Goal: Task Accomplishment & Management: Complete application form

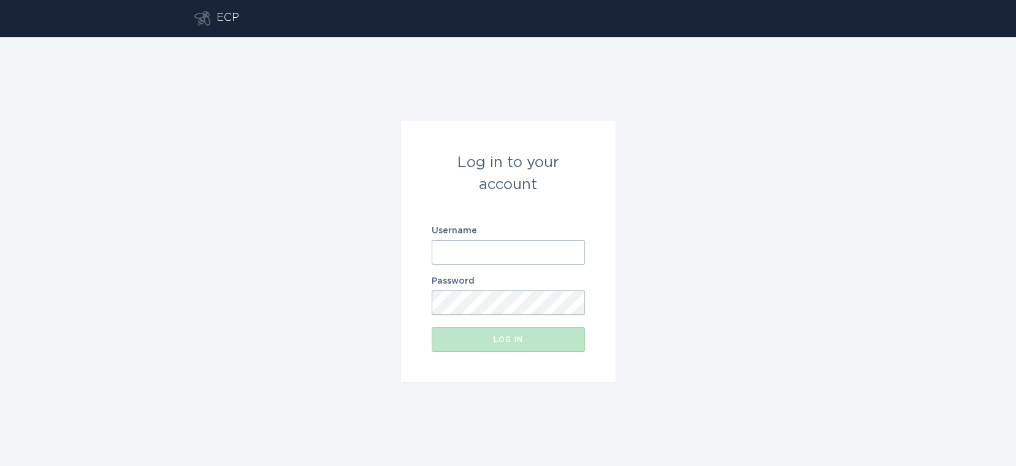
type input "[EMAIL_ADDRESS][DOMAIN_NAME]"
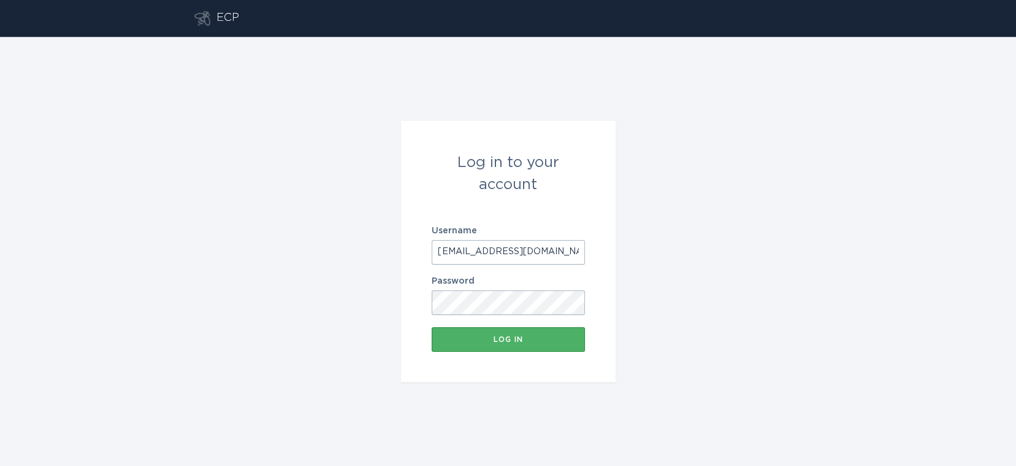
click at [471, 337] on div "Log in" at bounding box center [508, 339] width 141 height 7
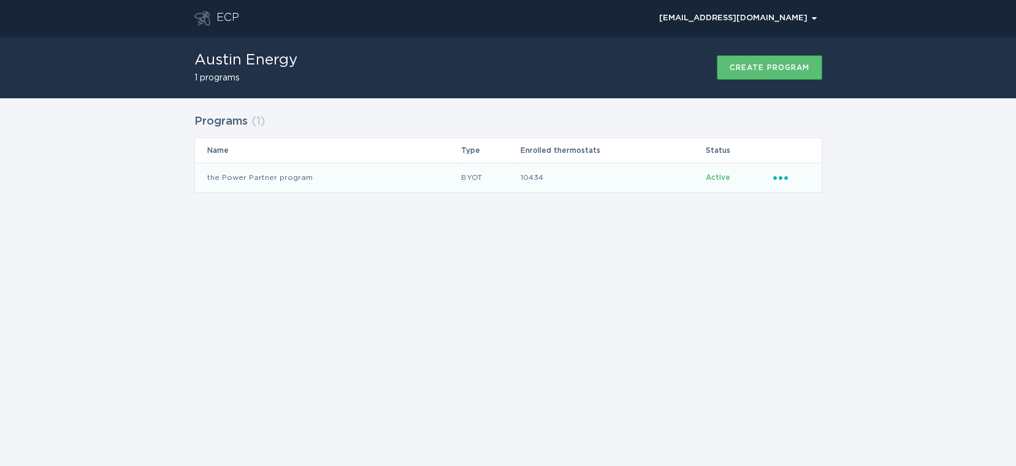
click at [383, 175] on td "the Power Partner program" at bounding box center [328, 177] width 266 height 29
click at [294, 178] on td "the Power Partner program" at bounding box center [328, 177] width 266 height 29
click at [244, 175] on td "the Power Partner program" at bounding box center [328, 177] width 266 height 29
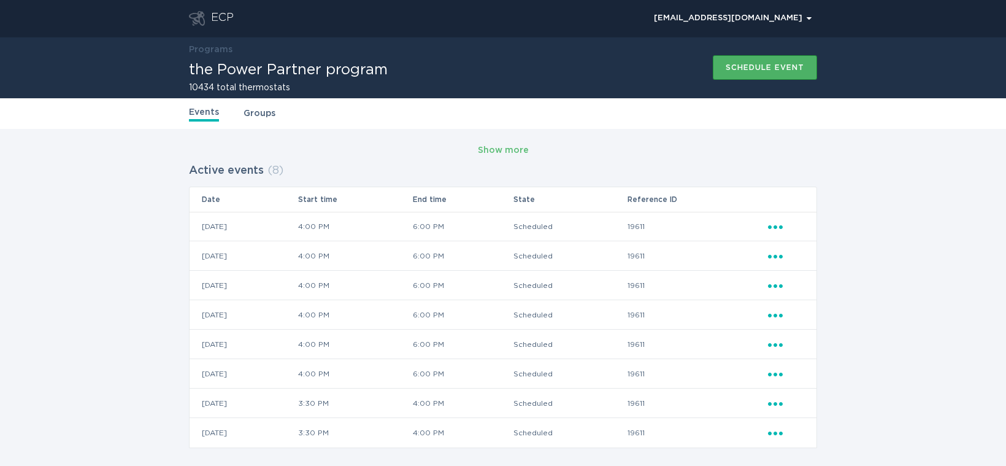
click at [780, 68] on div "Schedule event" at bounding box center [765, 67] width 79 height 7
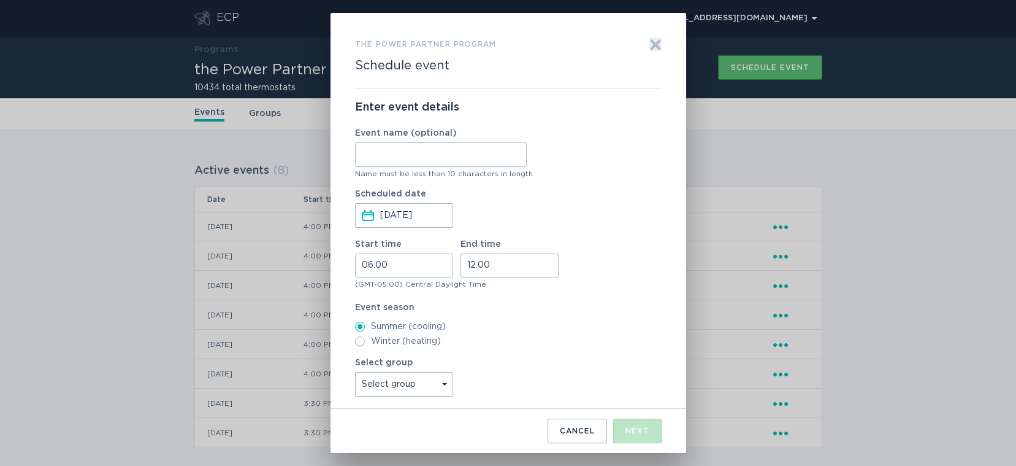
click at [481, 160] on input "Event name (optional)" at bounding box center [441, 154] width 172 height 25
type input "WH"
click at [368, 265] on input "06:00" at bounding box center [404, 265] width 98 height 24
click at [372, 337] on li "16" at bounding box center [372, 340] width 34 height 15
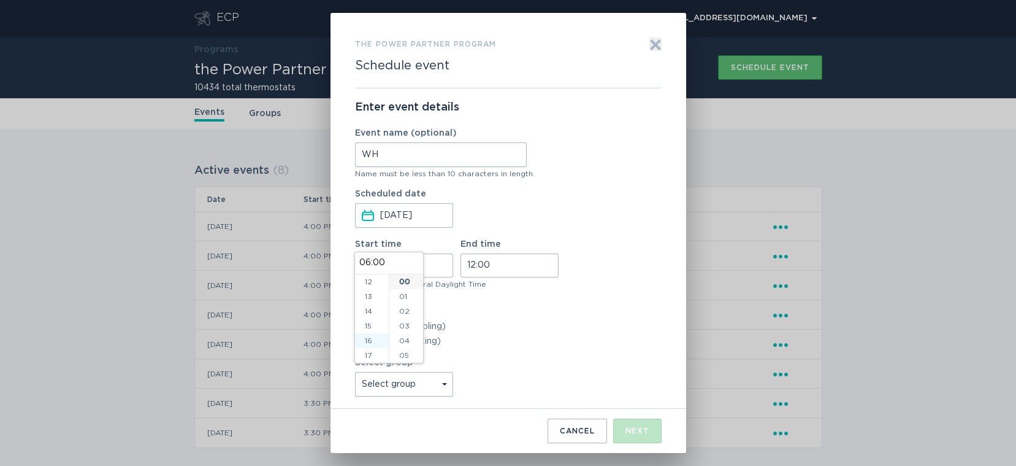
type input "16:00"
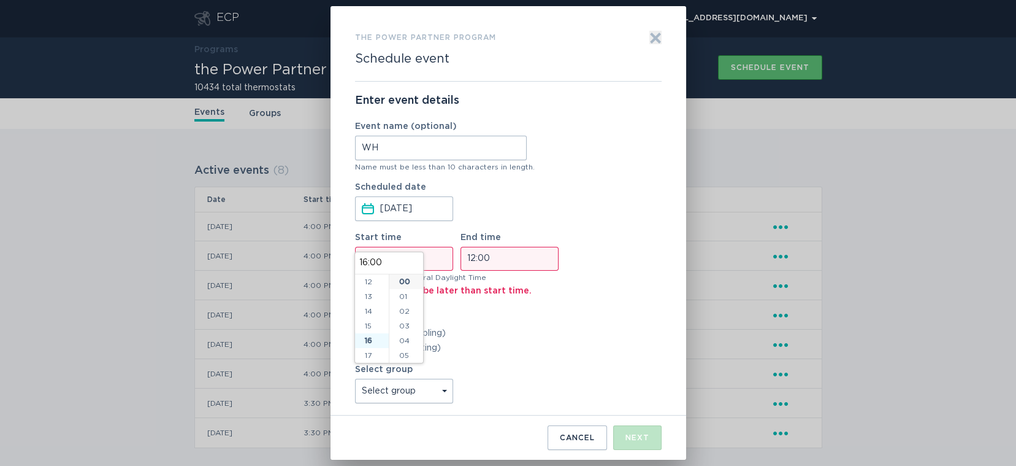
scroll to position [236, 0]
click at [471, 260] on input "12:00" at bounding box center [510, 259] width 98 height 24
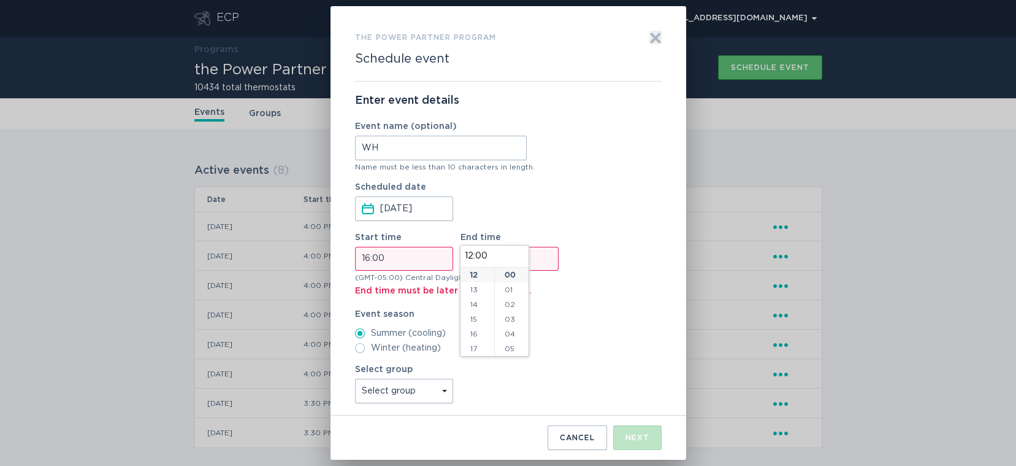
scroll to position [253, 0]
click at [478, 288] on li "18" at bounding box center [478, 286] width 34 height 15
type input "18:00"
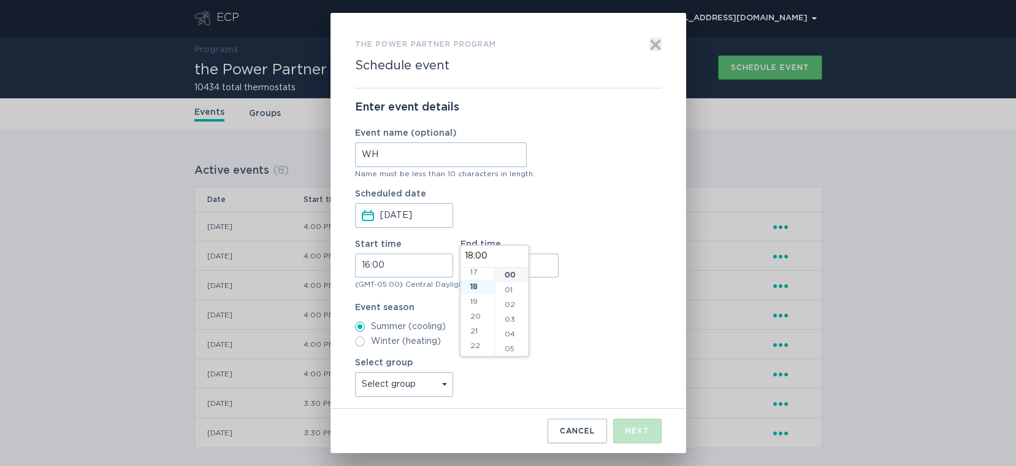
scroll to position [265, 0]
click at [555, 288] on div "Form to create an event" at bounding box center [508, 289] width 307 height 3
click at [434, 382] on select "Select group Whisper Hollow All thermostats High Point DND - Test DND - Pending…" at bounding box center [404, 384] width 98 height 25
select select "275fe029f442435fa047d9d4e3c7b5b6"
click at [355, 372] on select "Select group Whisper Hollow All thermostats High Point DND - Test DND - Pending…" at bounding box center [404, 384] width 98 height 25
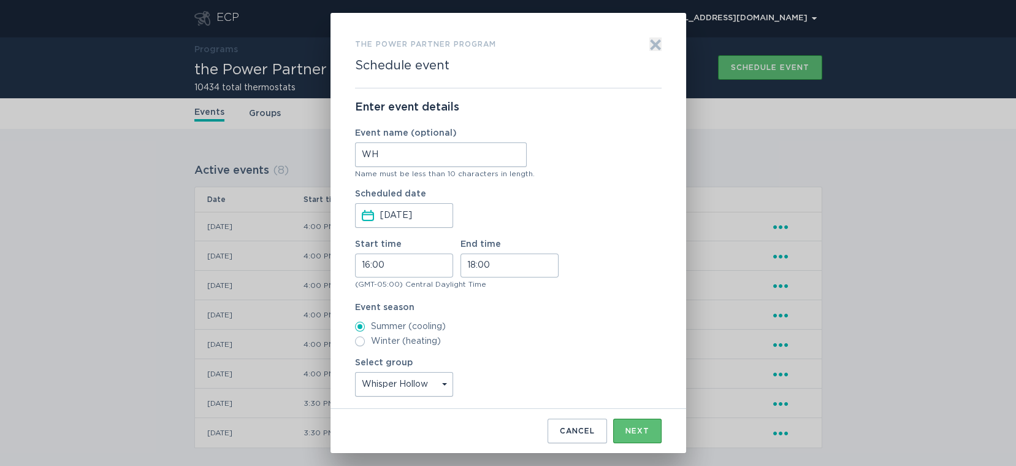
click at [612, 202] on div "Scheduled date Aug 28, 2025 Press the down arrow key to interact with the calen…" at bounding box center [508, 209] width 307 height 38
click at [636, 431] on div "Next" at bounding box center [638, 430] width 24 height 7
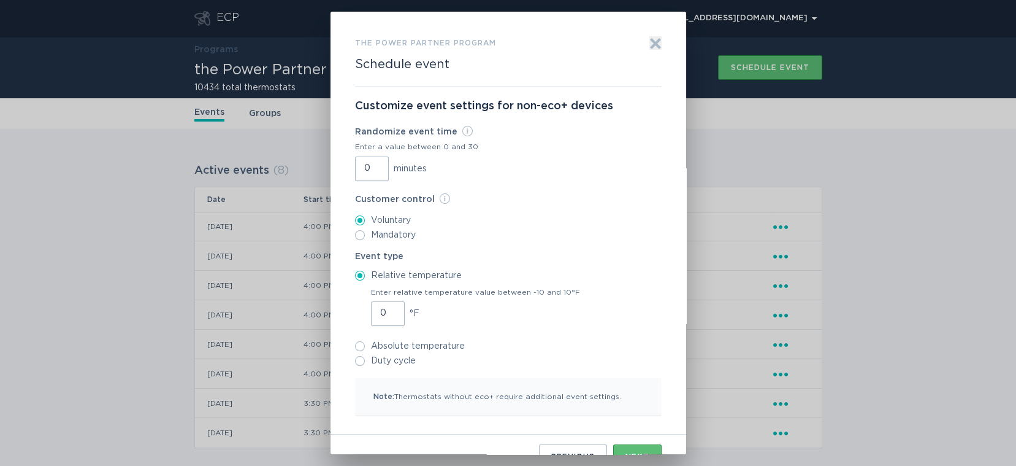
click at [360, 166] on input "0" at bounding box center [372, 168] width 34 height 25
type input "30"
click at [386, 308] on input "1" at bounding box center [388, 313] width 34 height 25
click at [386, 308] on input "2" at bounding box center [388, 313] width 34 height 25
click at [386, 308] on input "3" at bounding box center [388, 313] width 34 height 25
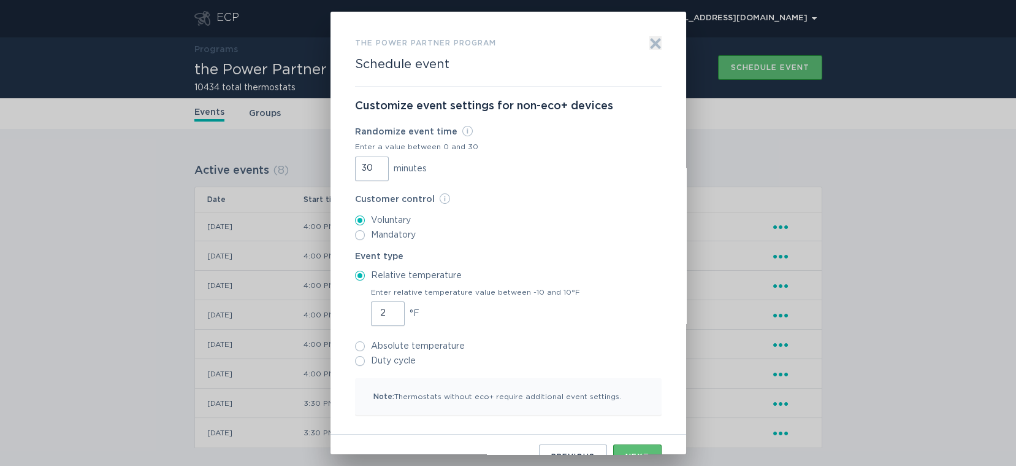
type input "2"
click at [385, 316] on input "2" at bounding box center [388, 313] width 34 height 25
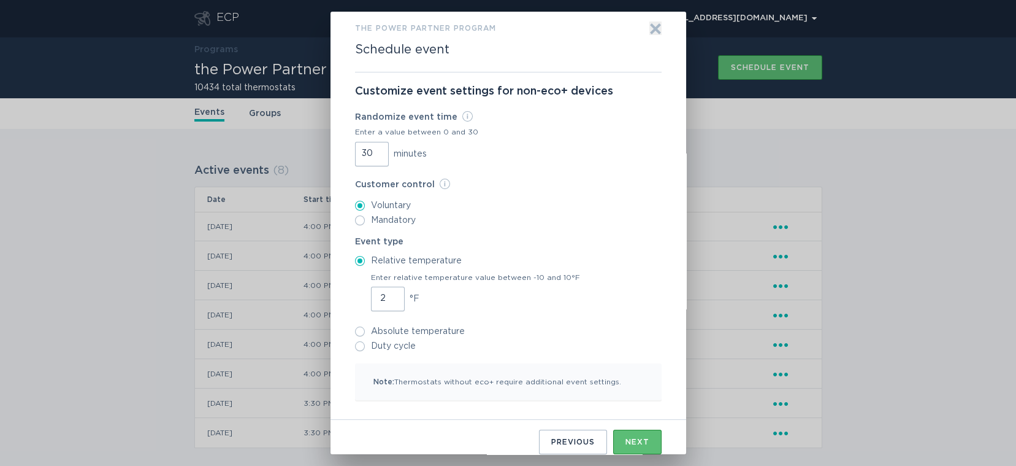
scroll to position [23, 0]
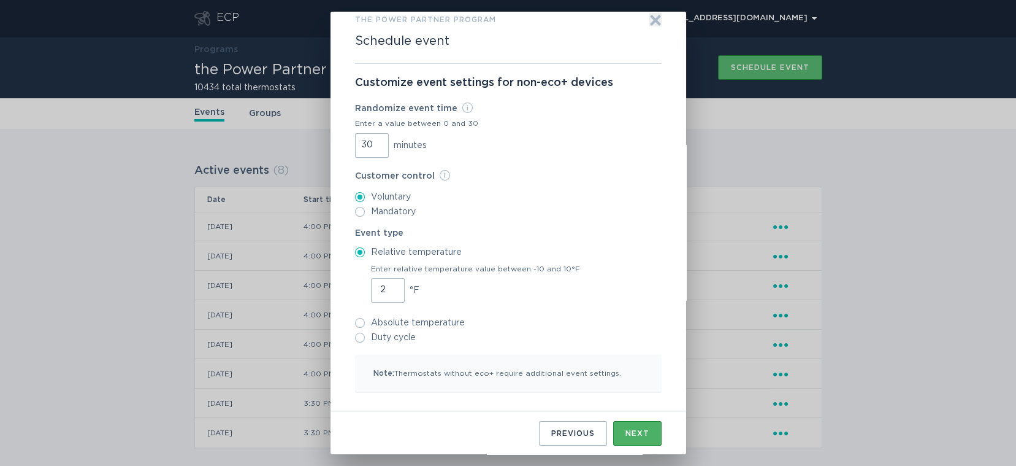
click at [613, 431] on button "Next" at bounding box center [637, 433] width 48 height 25
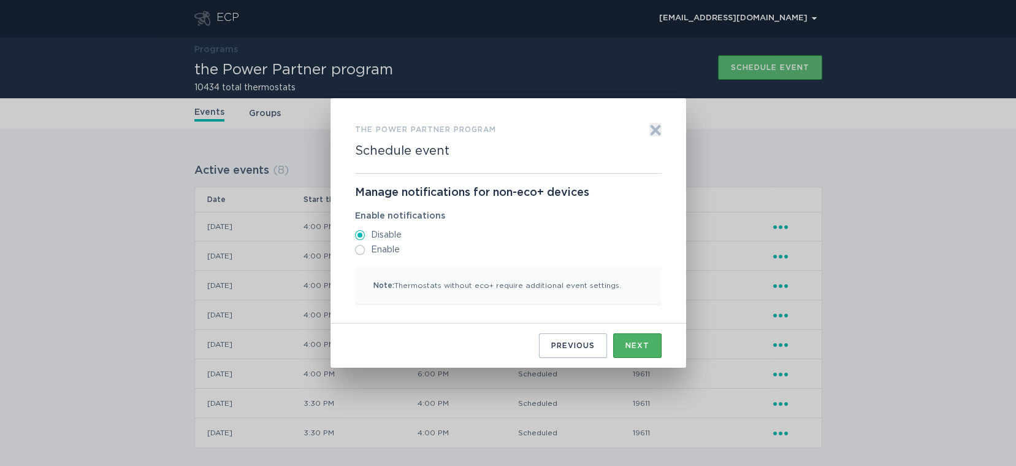
click at [623, 345] on button "Next" at bounding box center [637, 345] width 48 height 25
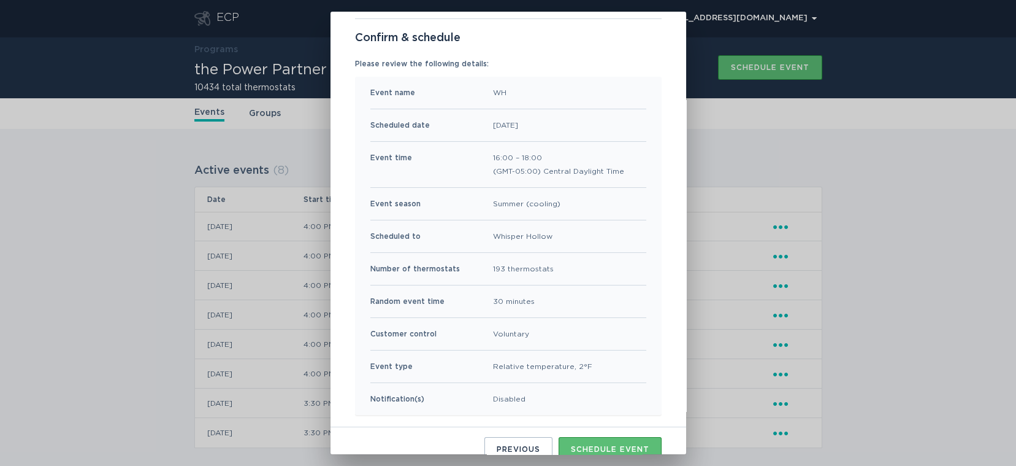
scroll to position [84, 0]
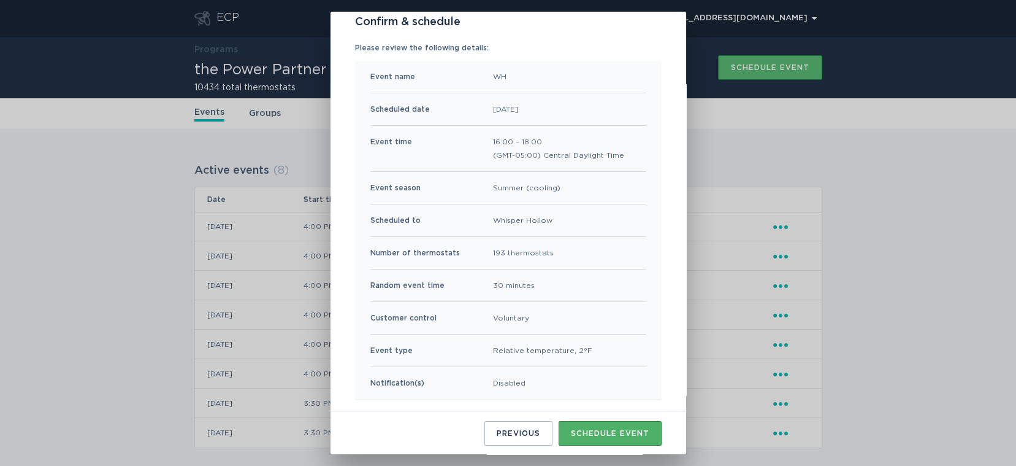
click at [588, 429] on div "Schedule event" at bounding box center [610, 432] width 79 height 7
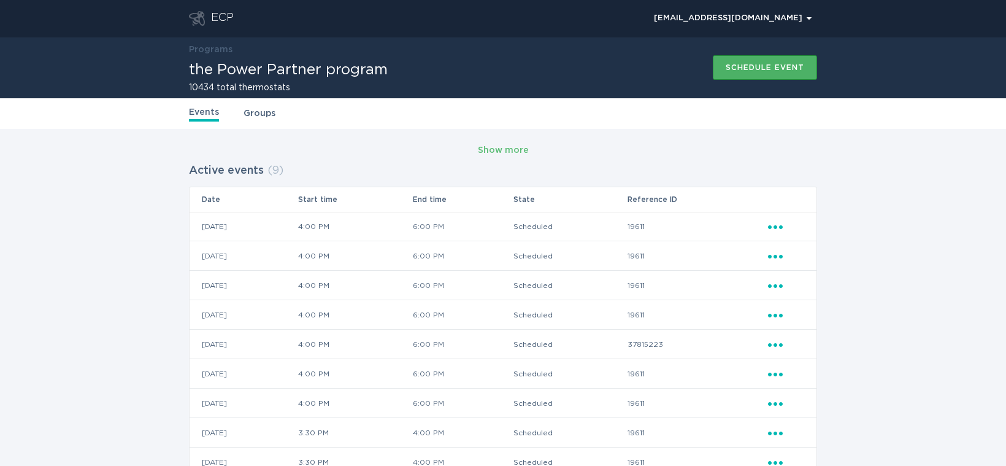
click at [728, 73] on button "Schedule event" at bounding box center [765, 67] width 104 height 25
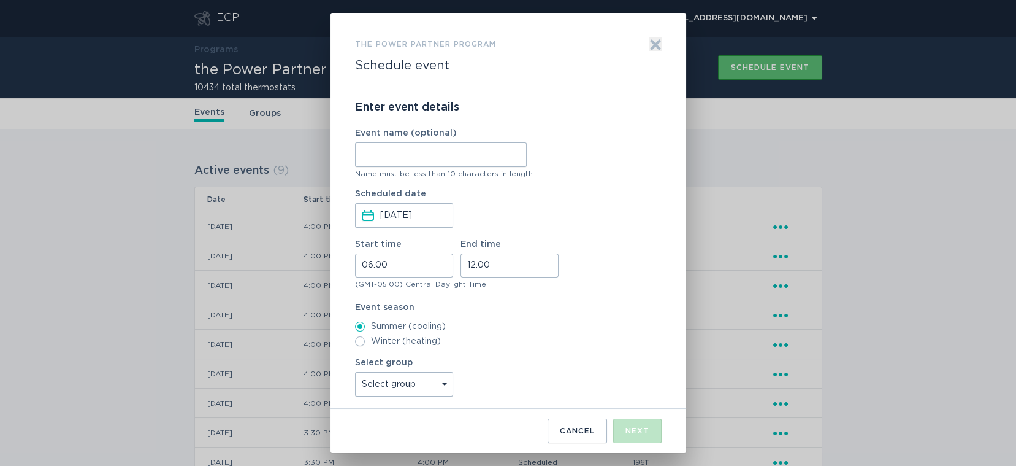
click at [383, 161] on input "Event name (optional)" at bounding box center [441, 154] width 172 height 25
type input "Anderson"
click at [369, 272] on input "06:00" at bounding box center [404, 265] width 98 height 24
click at [368, 351] on li "16" at bounding box center [372, 352] width 34 height 15
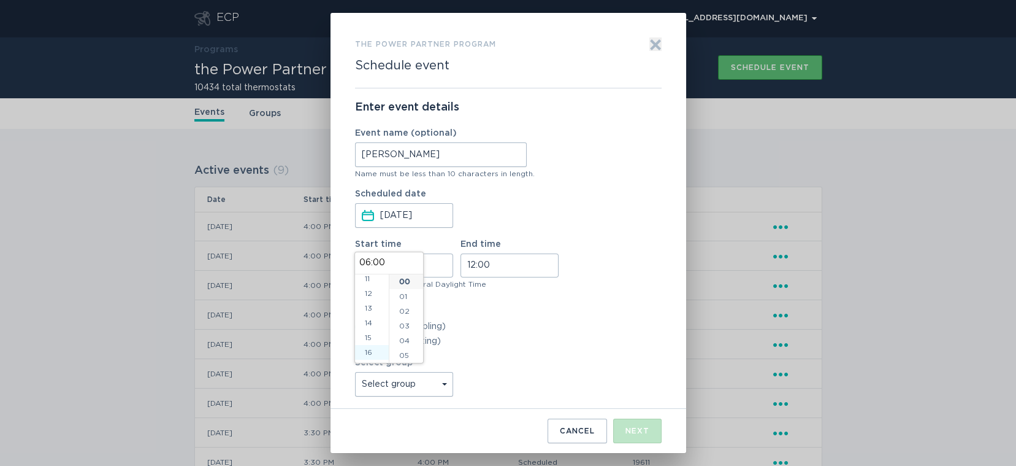
type input "16:00"
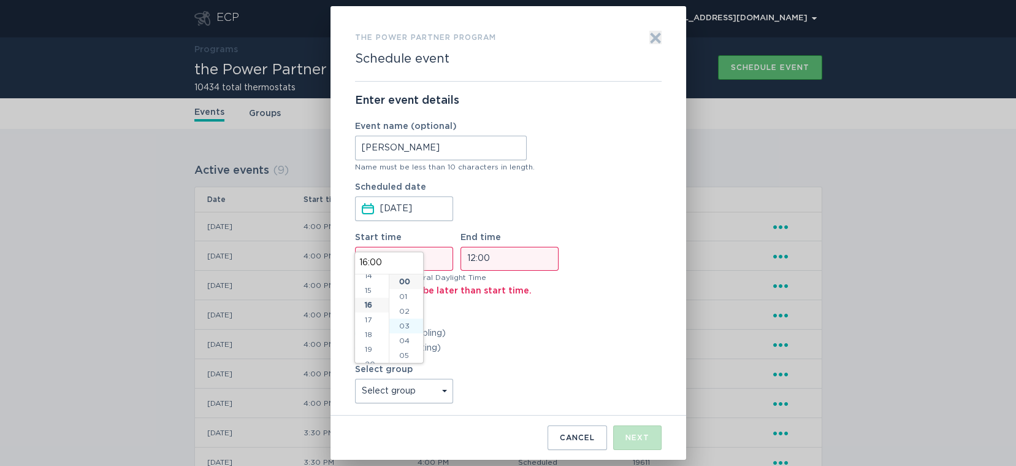
scroll to position [236, 0]
click at [469, 262] on input "12:00" at bounding box center [510, 259] width 98 height 24
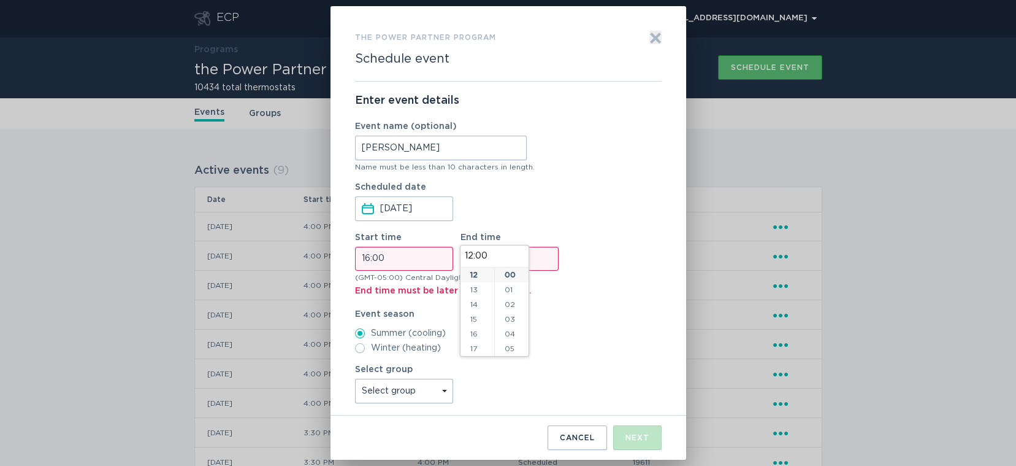
scroll to position [253, 0]
click at [478, 288] on li "18" at bounding box center [478, 286] width 34 height 15
type input "18:00"
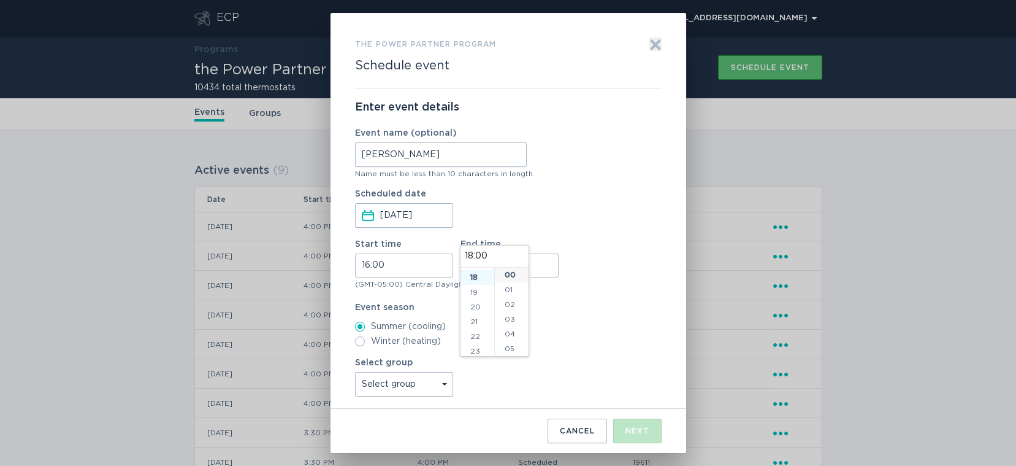
scroll to position [265, 0]
click at [580, 307] on label "Event season" at bounding box center [508, 307] width 307 height 9
click at [424, 382] on select "Select group Whisper Hollow All thermostats High Point DND - Test DND - Pending…" at bounding box center [404, 384] width 98 height 25
click at [580, 158] on div "Event name (optional) Anderson Name must be less than 10 characters in length." at bounding box center [508, 151] width 307 height 51
click at [441, 382] on select "Select group Whisper Hollow All thermostats High Point DND - Test DND - Pending…" at bounding box center [404, 384] width 98 height 25
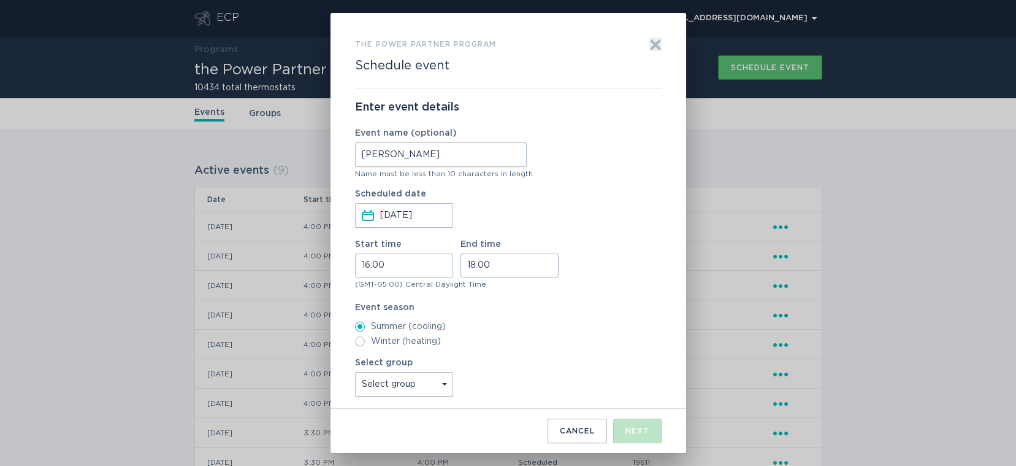
select select "4c7b4abfe2b34ebaa82c5e767258e6bb"
click at [355, 372] on select "Select group Whisper Hollow All thermostats High Point DND - Test DND - Pending…" at bounding box center [404, 384] width 98 height 25
click at [443, 383] on select "Select group Whisper Hollow All thermostats High Point DND - Test DND - Pending…" at bounding box center [404, 384] width 98 height 25
click at [621, 435] on button "Next" at bounding box center [637, 430] width 48 height 25
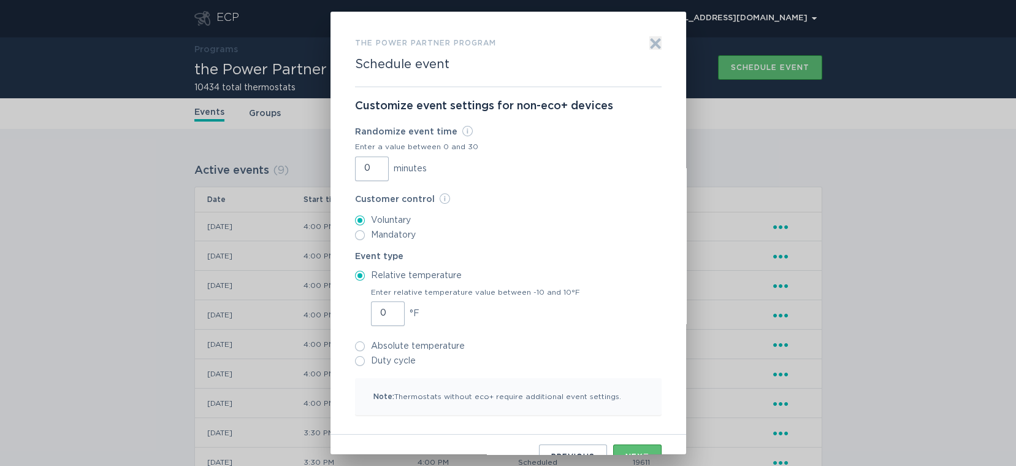
click at [359, 171] on input "0" at bounding box center [372, 168] width 34 height 25
type input "30"
click at [371, 303] on input "0" at bounding box center [388, 313] width 34 height 25
click at [385, 308] on input "1" at bounding box center [388, 313] width 34 height 25
type input "2"
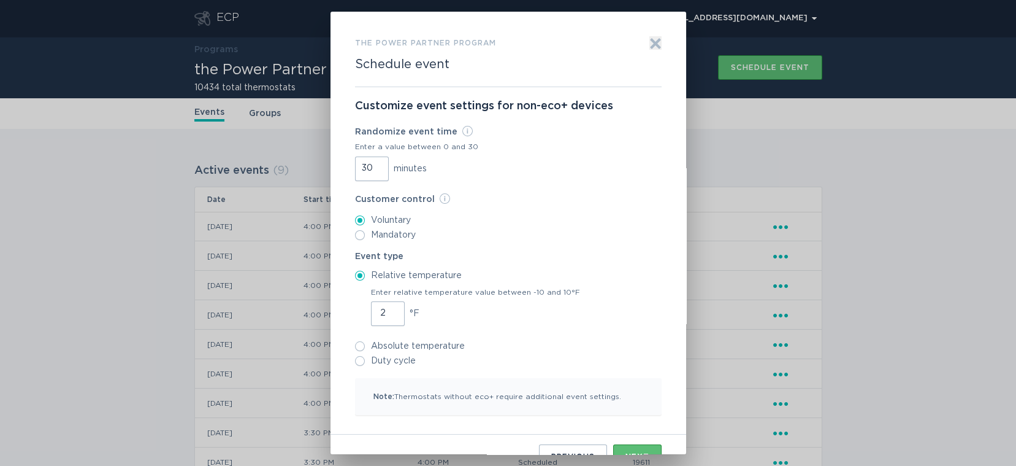
click at [385, 308] on input "2" at bounding box center [388, 313] width 34 height 25
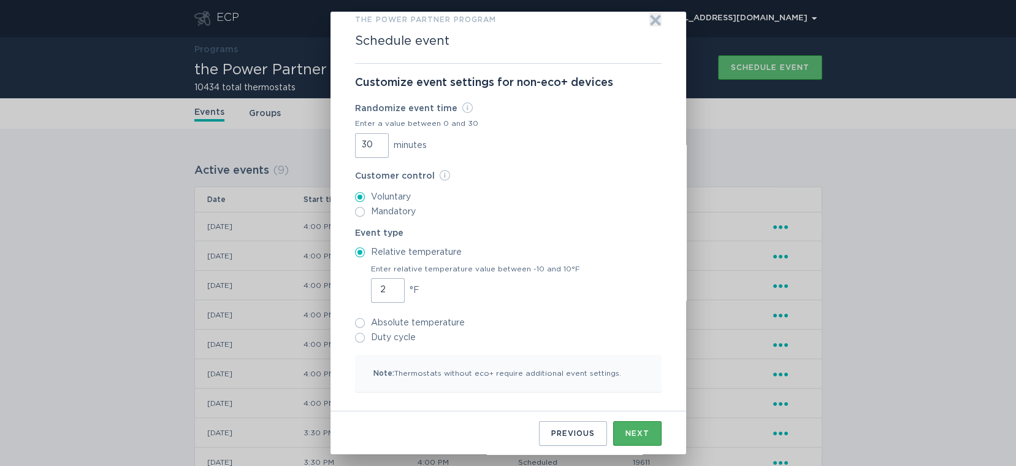
click at [626, 429] on div "Next" at bounding box center [638, 432] width 24 height 7
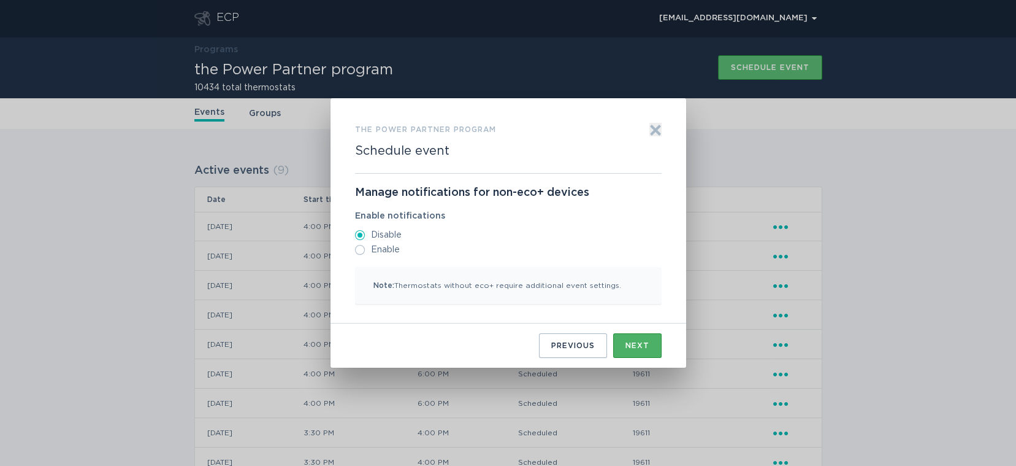
click at [624, 349] on button "Next" at bounding box center [637, 345] width 48 height 25
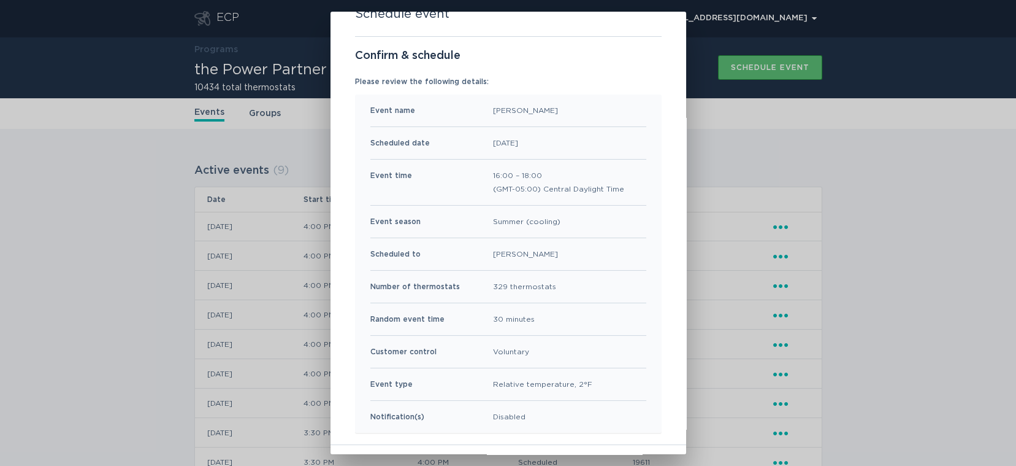
scroll to position [84, 0]
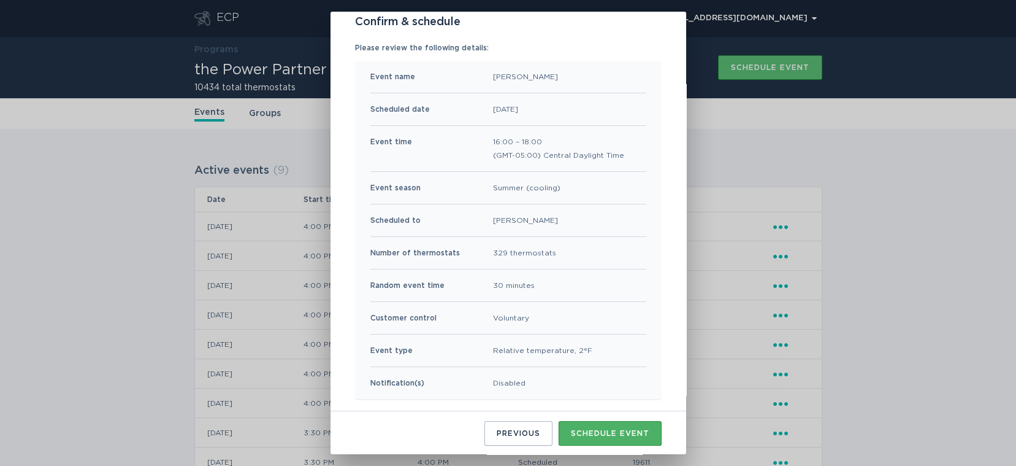
click at [594, 426] on button "Schedule event" at bounding box center [610, 433] width 103 height 25
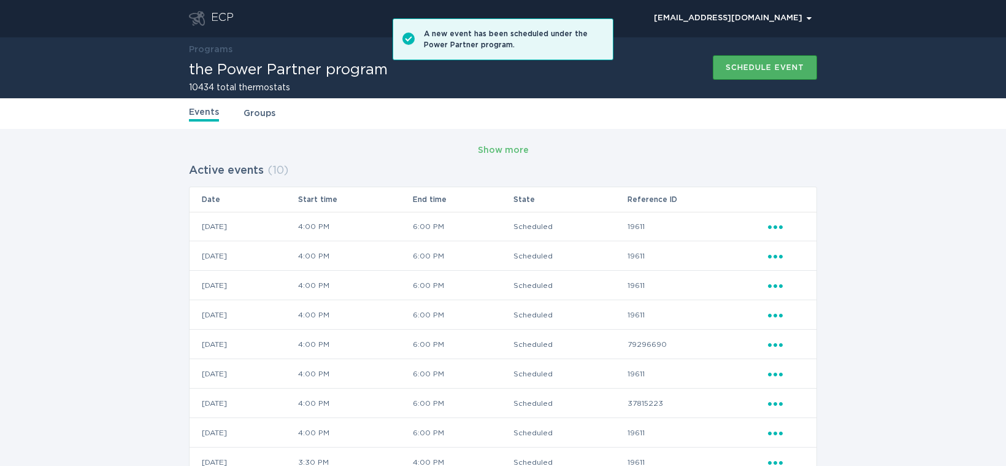
click at [733, 66] on div "Schedule event" at bounding box center [765, 67] width 79 height 7
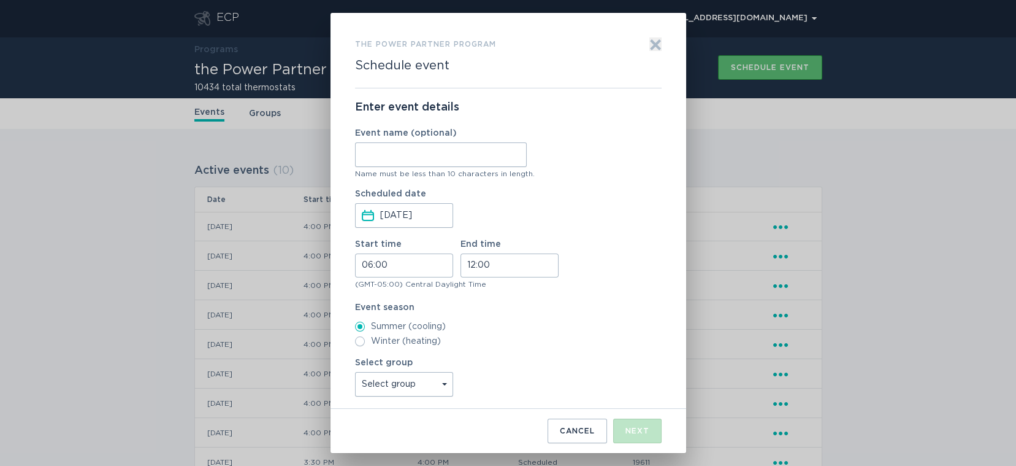
click at [440, 158] on input "Event name (optional)" at bounding box center [441, 154] width 172 height 25
type input "Agave"
click at [369, 266] on input "06:00" at bounding box center [404, 265] width 98 height 24
click at [373, 350] on li "16" at bounding box center [372, 352] width 34 height 15
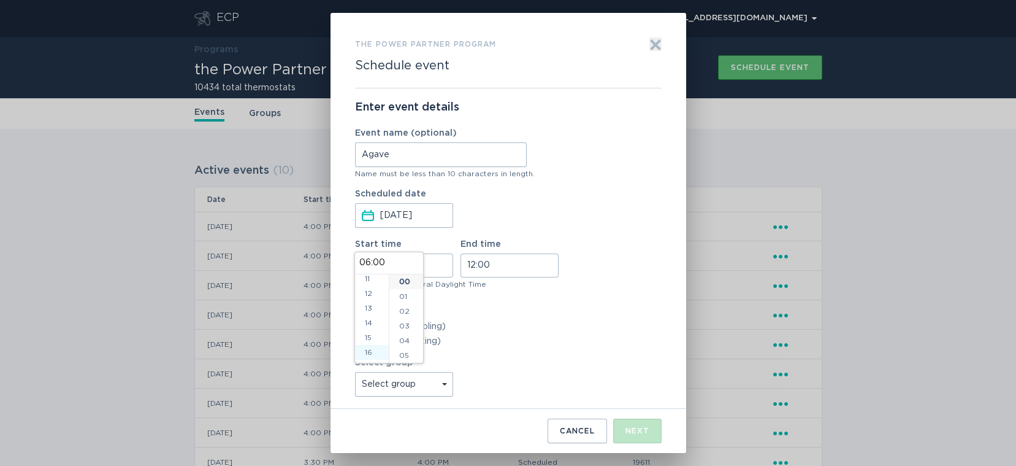
type input "16:00"
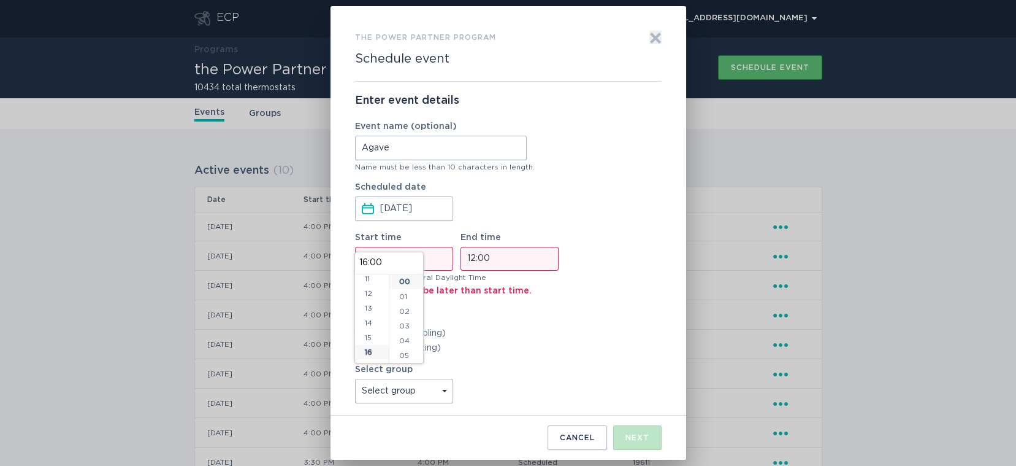
scroll to position [236, 0]
click at [470, 259] on input "12:00" at bounding box center [510, 259] width 98 height 24
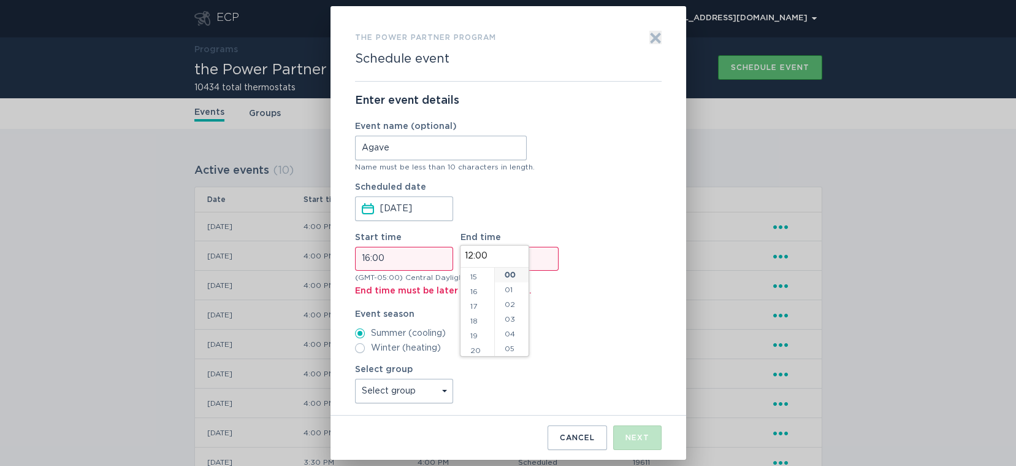
scroll to position [253, 0]
click at [477, 287] on li "18" at bounding box center [478, 286] width 34 height 15
type input "18:00"
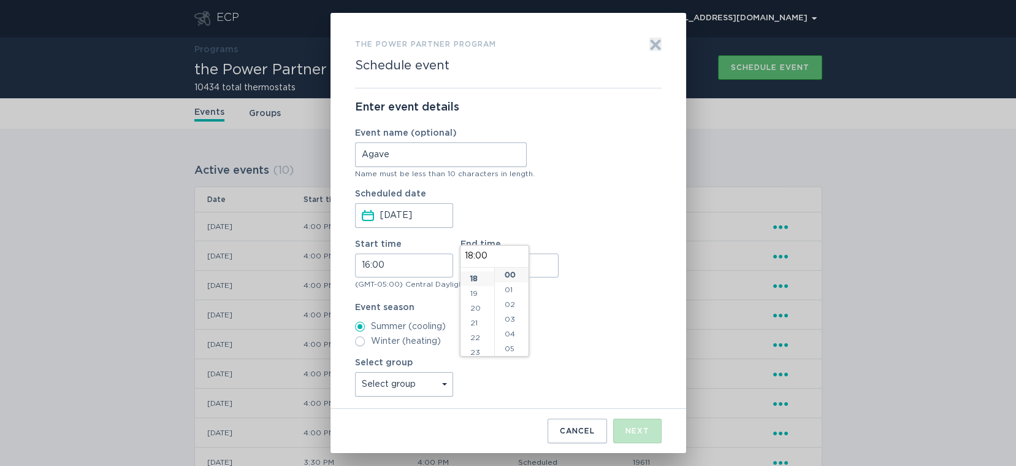
scroll to position [265, 0]
click at [569, 337] on label "Winter (heating)" at bounding box center [508, 341] width 307 height 10
click at [365, 337] on input "Winter (heating)" at bounding box center [360, 341] width 10 height 10
radio input "true"
click at [437, 382] on select "Select group Whisper Hollow All thermostats High Point DND - Test DND - Pending…" at bounding box center [404, 384] width 98 height 25
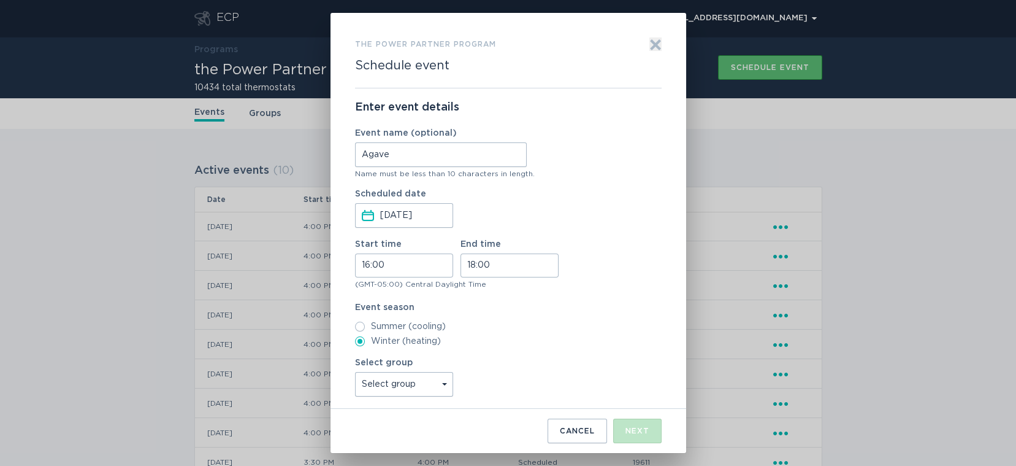
click at [581, 316] on div "Event season Summer (cooling) Winter (heating)" at bounding box center [508, 324] width 307 height 43
click at [439, 382] on select "Select group Whisper Hollow All thermostats High Point DND - Test DND - Pending…" at bounding box center [404, 384] width 98 height 25
select select "d4e68daaa0f24a49beb9002b841a67a6"
click at [355, 372] on select "Select group Whisper Hollow All thermostats High Point DND - Test DND - Pending…" at bounding box center [404, 384] width 98 height 25
click at [637, 425] on button "Next" at bounding box center [637, 430] width 48 height 25
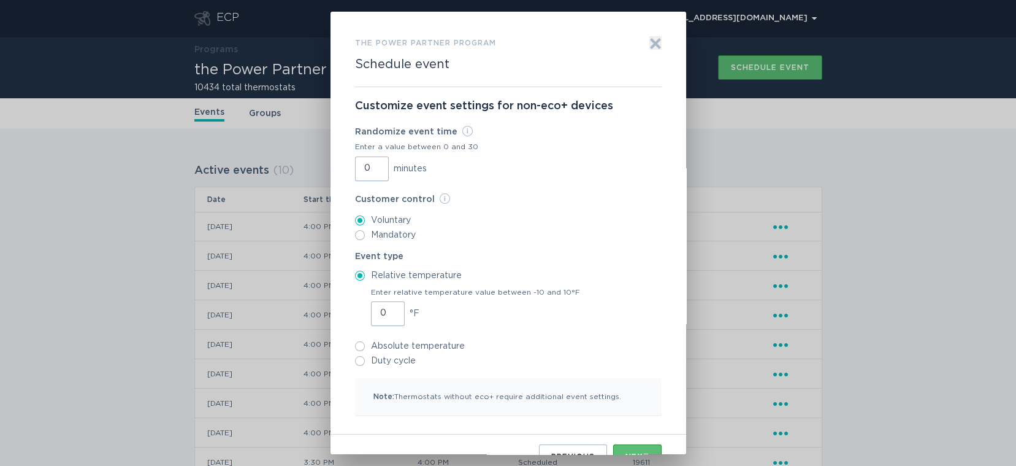
click at [358, 173] on input "0" at bounding box center [372, 168] width 34 height 25
type input "30"
click at [379, 312] on input "0" at bounding box center [388, 313] width 34 height 25
type input "2"
click at [616, 253] on label "Event type" at bounding box center [508, 256] width 307 height 9
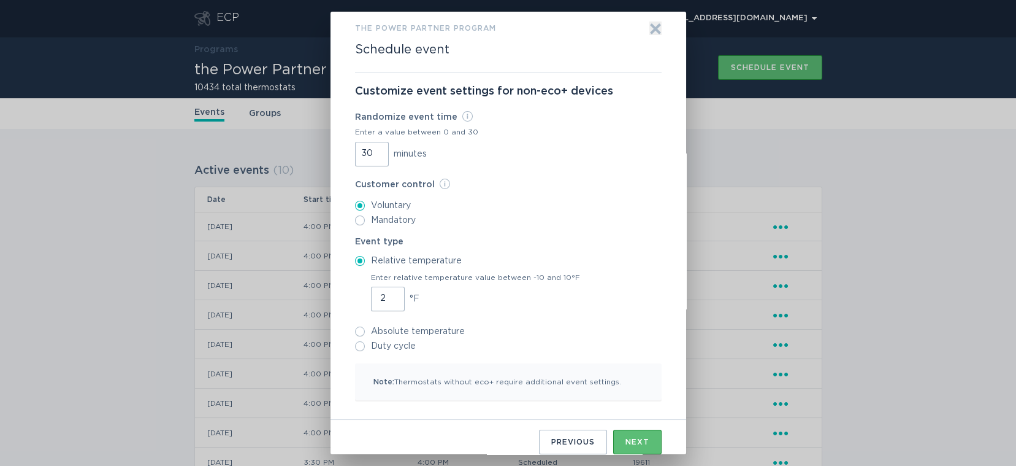
scroll to position [23, 0]
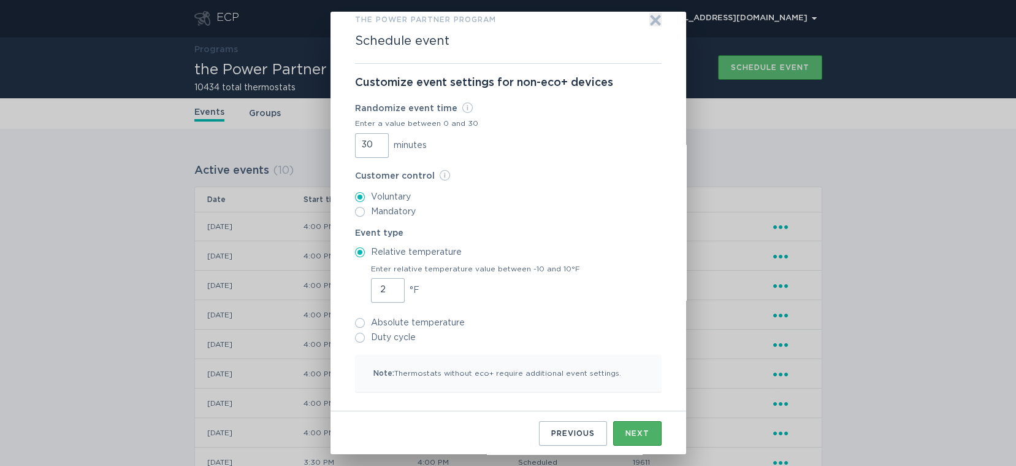
click at [629, 425] on button "Next" at bounding box center [637, 433] width 48 height 25
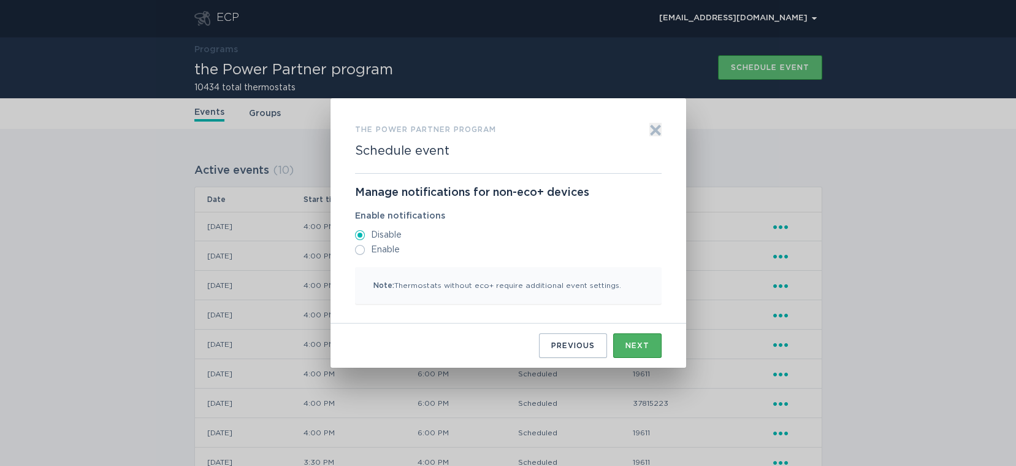
click at [639, 339] on button "Next" at bounding box center [637, 345] width 48 height 25
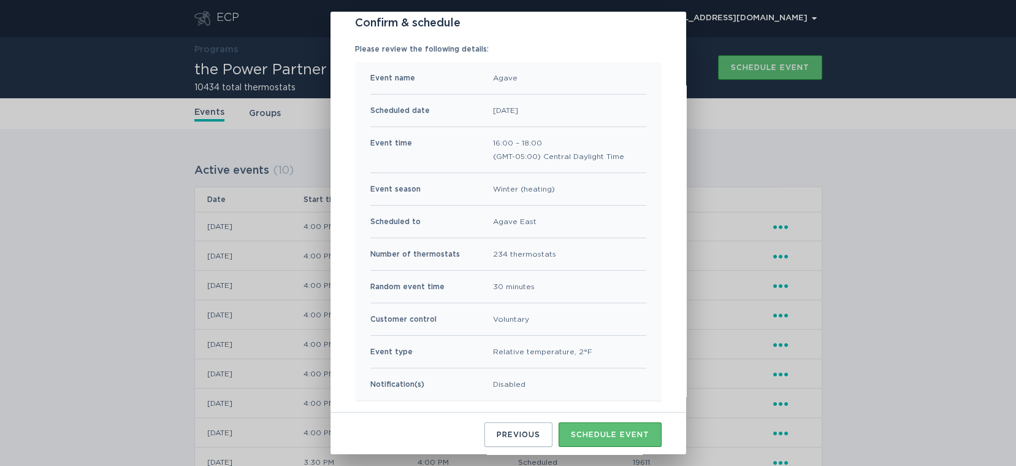
scroll to position [84, 0]
click at [595, 431] on div "Schedule event" at bounding box center [610, 432] width 79 height 7
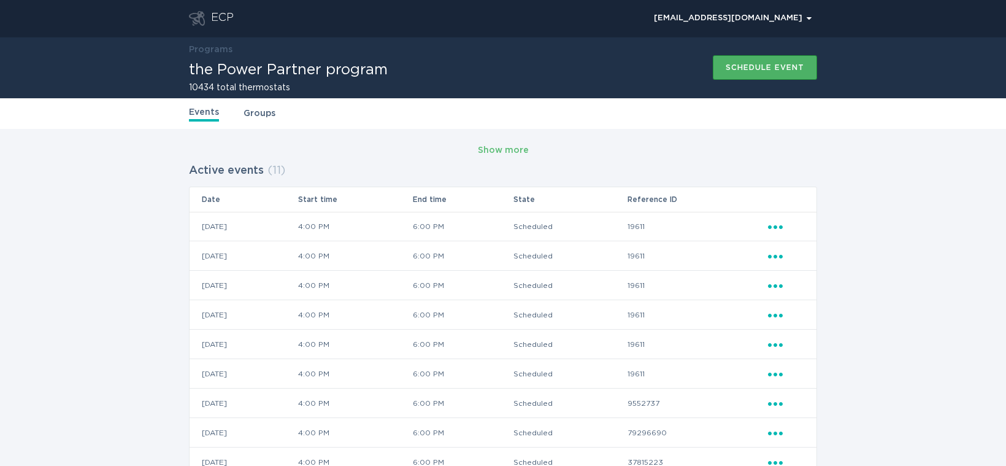
click at [731, 74] on button "Schedule event" at bounding box center [765, 67] width 104 height 25
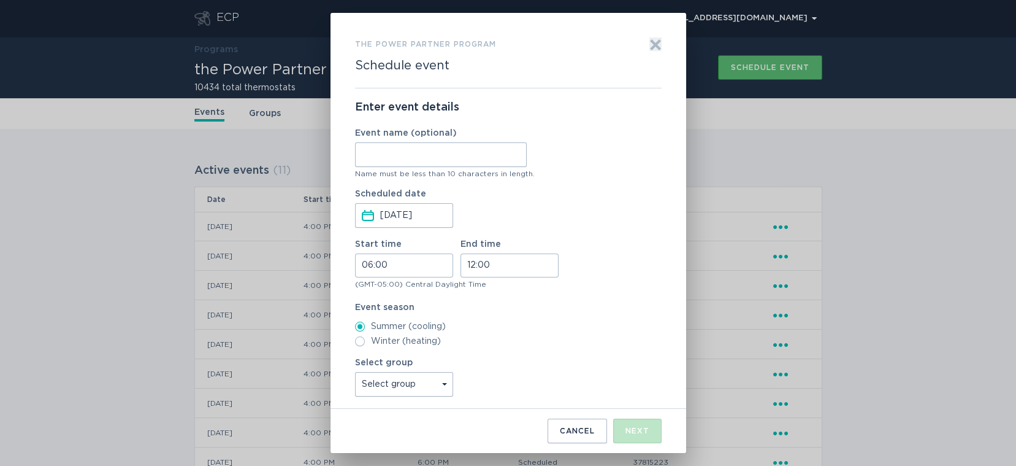
click at [492, 148] on input "Event name (optional)" at bounding box center [441, 154] width 172 height 25
type input "High Point"
click at [366, 269] on input "06:00" at bounding box center [404, 265] width 98 height 24
click at [375, 347] on li "16" at bounding box center [372, 352] width 34 height 15
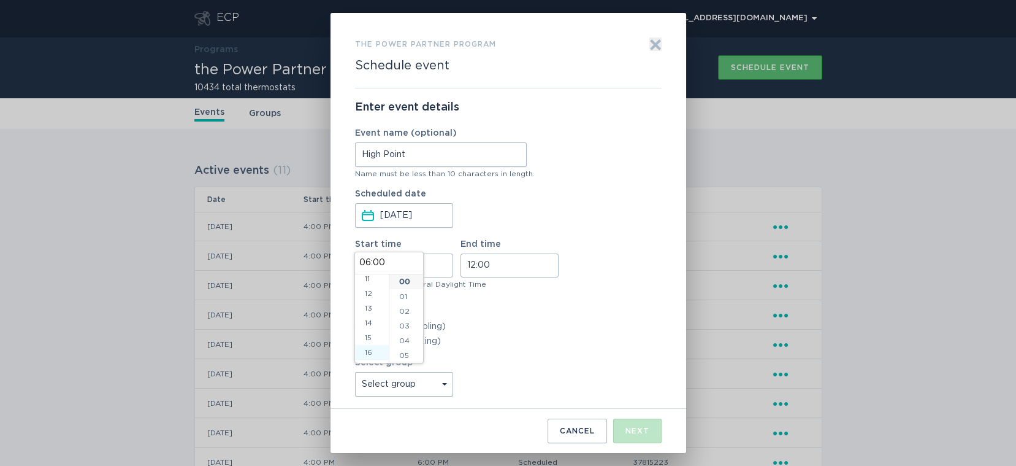
type input "16:00"
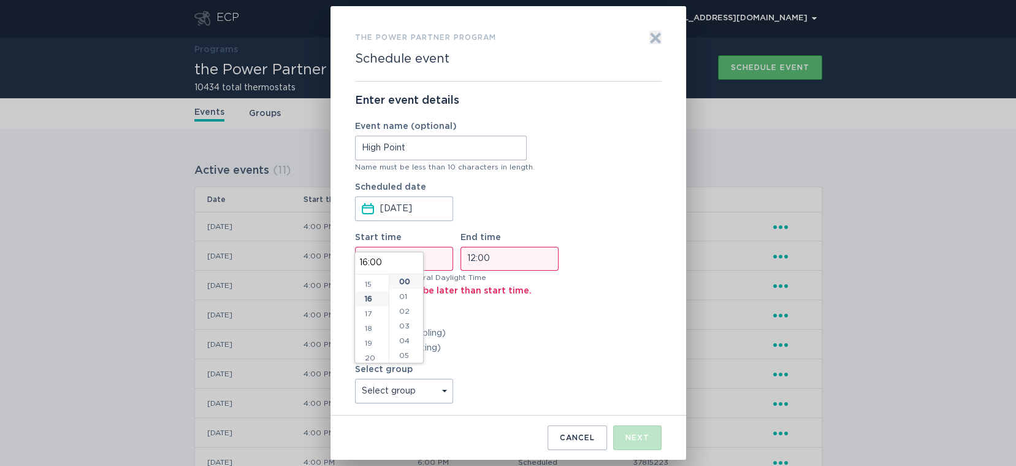
scroll to position [236, 0]
click at [467, 260] on input "12:00" at bounding box center [510, 259] width 98 height 24
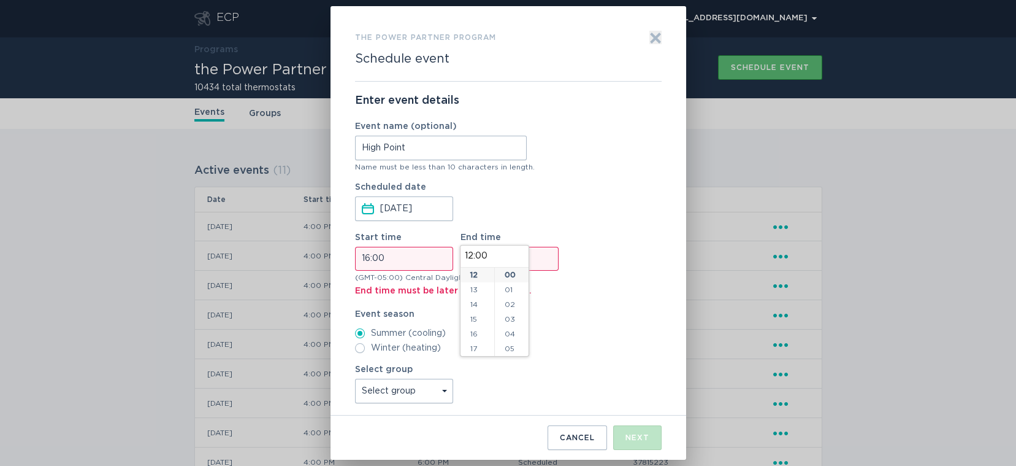
scroll to position [253, 0]
click at [481, 290] on li "18" at bounding box center [478, 286] width 34 height 15
type input "18:00"
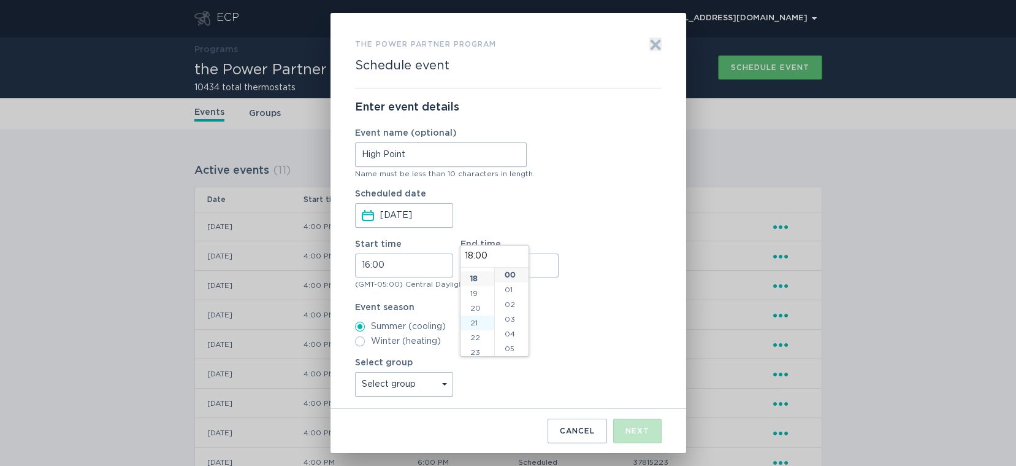
scroll to position [265, 0]
click at [423, 383] on select "Select group Whisper Hollow All thermostats High Point DND - Test DND - Pending…" at bounding box center [404, 384] width 98 height 25
select select "3124351f5c3d4c9295d2153e43e32fc4"
click at [355, 372] on select "Select group Whisper Hollow All thermostats High Point DND - Test DND - Pending…" at bounding box center [404, 384] width 98 height 25
click at [624, 426] on button "Next" at bounding box center [637, 430] width 48 height 25
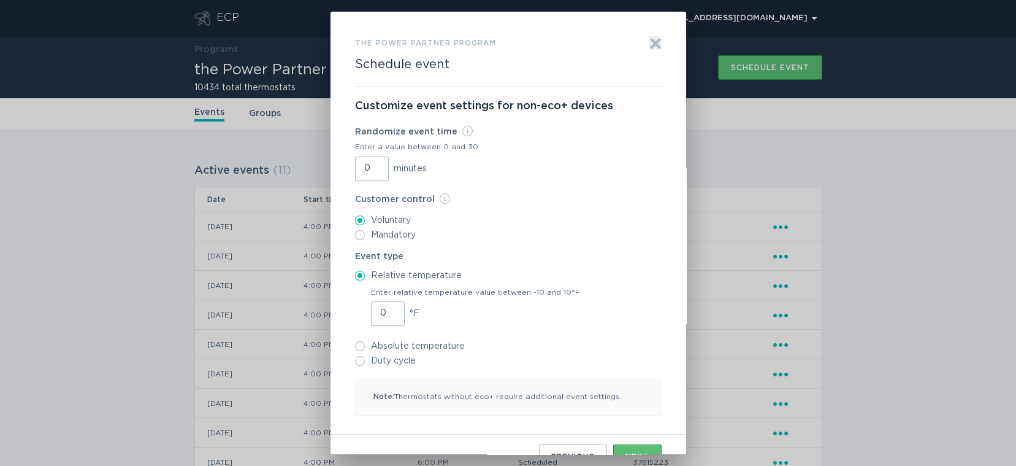
click at [359, 170] on input "0" at bounding box center [372, 168] width 34 height 25
type input "30"
click at [388, 312] on input "1" at bounding box center [388, 313] width 34 height 25
type input "2"
click at [388, 312] on input "2" at bounding box center [388, 313] width 34 height 25
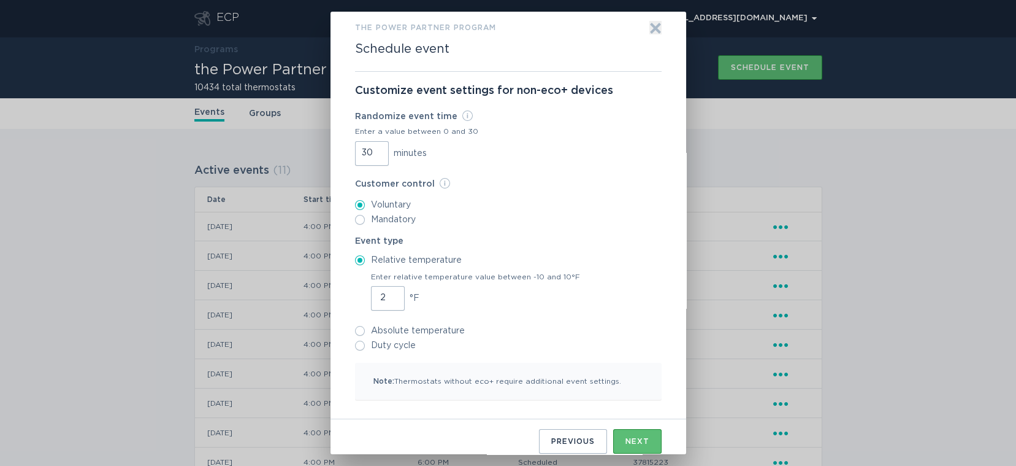
scroll to position [23, 0]
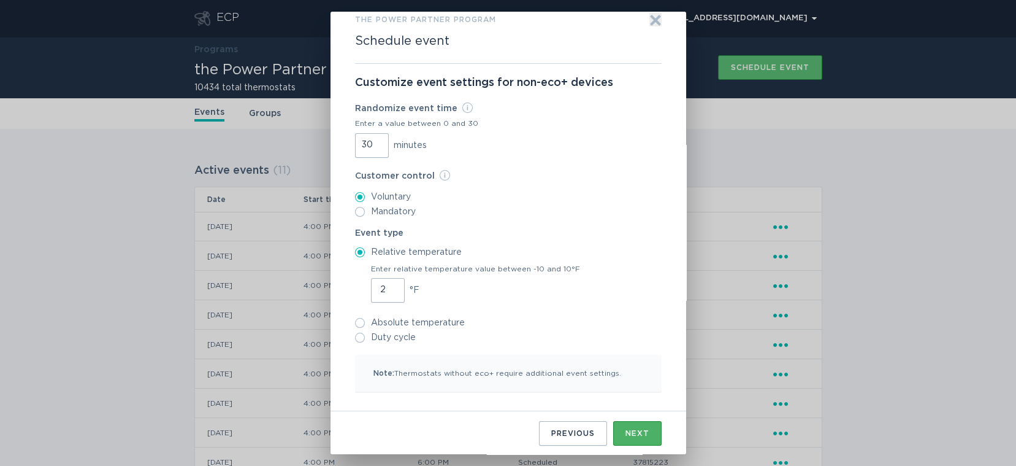
click at [623, 437] on button "Next" at bounding box center [637, 433] width 48 height 25
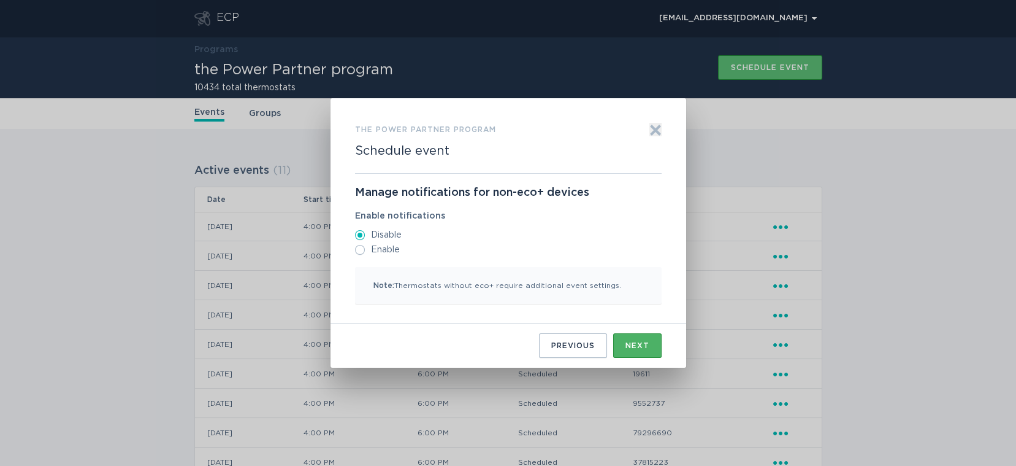
click at [621, 346] on button "Next" at bounding box center [637, 345] width 48 height 25
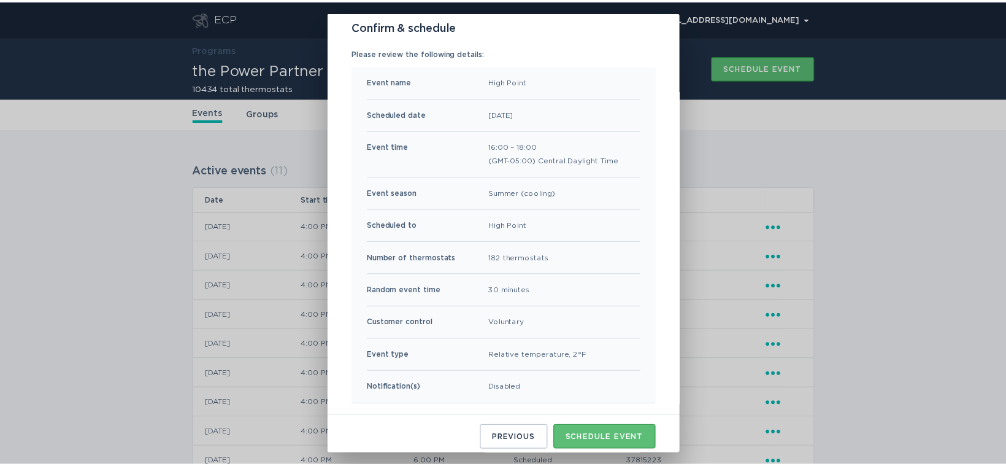
scroll to position [84, 0]
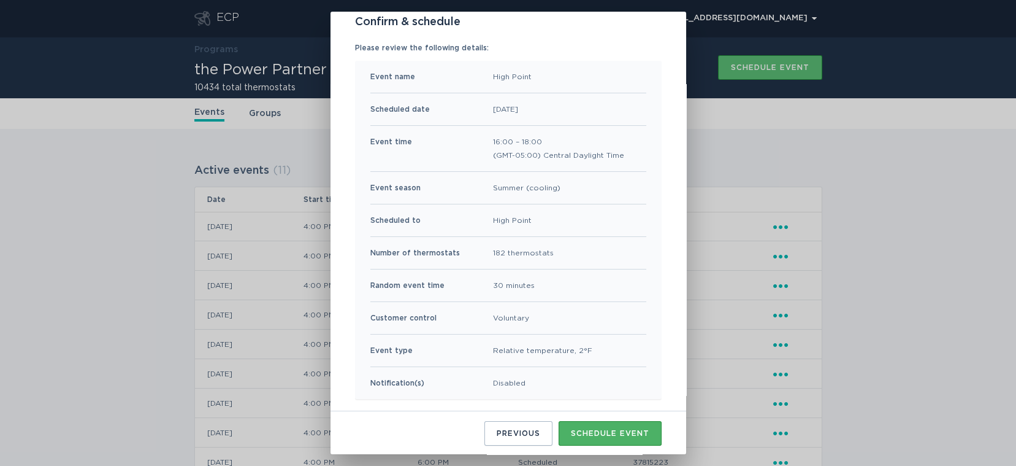
click at [589, 432] on div "Schedule event" at bounding box center [610, 432] width 79 height 7
